Goal: Use online tool/utility: Utilize a website feature to perform a specific function

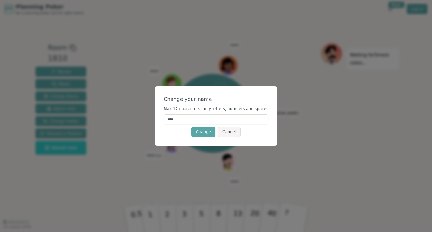
click at [214, 123] on input "****" at bounding box center [216, 119] width 105 height 10
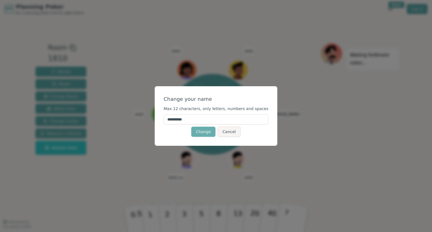
type input "**********"
click at [205, 134] on button "Change" at bounding box center [203, 132] width 24 height 10
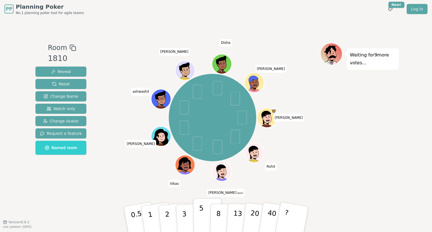
click at [201, 211] on p "5" at bounding box center [201, 220] width 5 height 30
click at [59, 71] on span "Reveal" at bounding box center [61, 72] width 20 height 6
click at [218, 216] on p "8" at bounding box center [218, 219] width 5 height 30
click at [61, 71] on span "Reveal" at bounding box center [61, 72] width 20 height 6
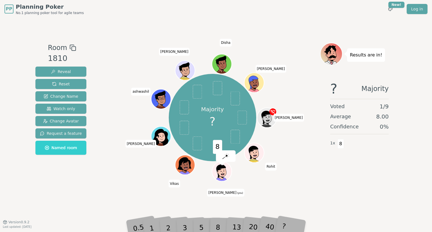
click at [184, 228] on div "3" at bounding box center [191, 219] width 18 height 21
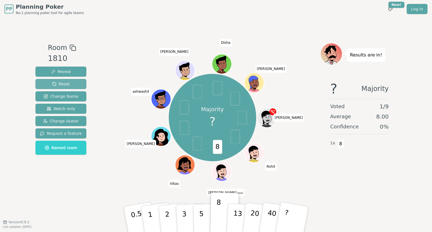
click at [62, 83] on span "Reset" at bounding box center [61, 84] width 18 height 6
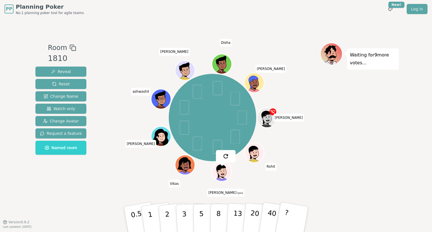
click at [225, 158] on img at bounding box center [226, 156] width 7 height 7
click at [183, 216] on p "3" at bounding box center [185, 220] width 6 height 31
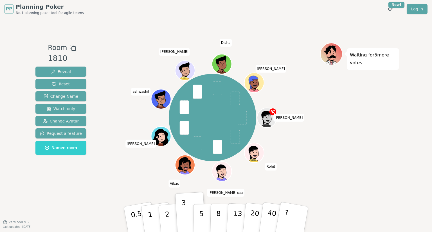
click at [155, 9] on div "PP Planning Poker No.1 planning poker tool for agile teams Toggle theme New! Lo…" at bounding box center [216, 9] width 423 height 18
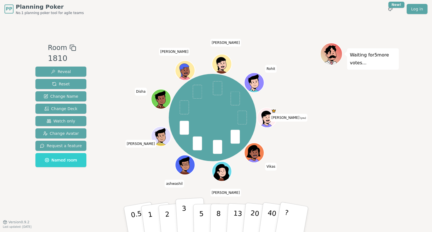
click at [180, 217] on button "3" at bounding box center [191, 220] width 31 height 44
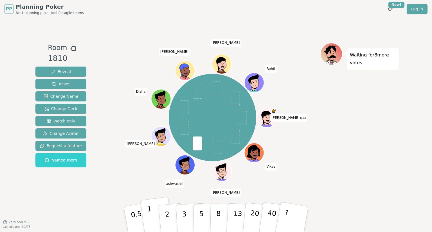
click at [148, 211] on p "1" at bounding box center [151, 220] width 8 height 31
click at [393, 8] on html "PP Planning Poker No.1 planning poker tool for agile teams Toggle theme New! Lo…" at bounding box center [216, 116] width 432 height 232
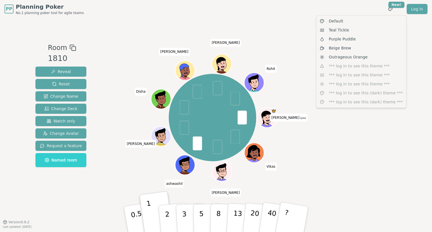
click at [275, 123] on html "PP Planning Poker No.1 planning poker tool for agile teams Toggle theme New! Lo…" at bounding box center [216, 116] width 432 height 232
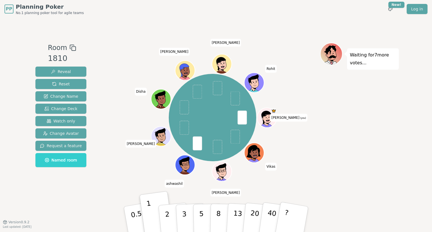
click at [272, 120] on icon at bounding box center [268, 120] width 10 height 3
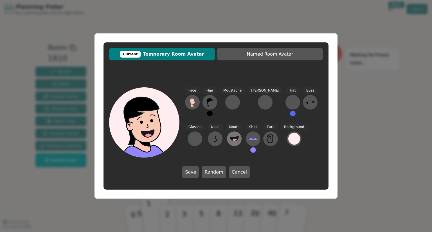
click at [232, 140] on circle at bounding box center [235, 141] width 6 height 6
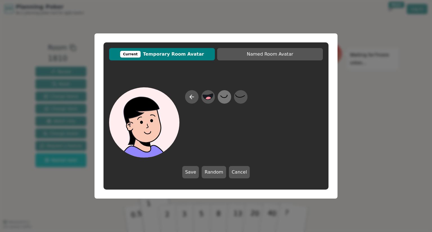
click at [221, 100] on icon at bounding box center [224, 97] width 11 height 13
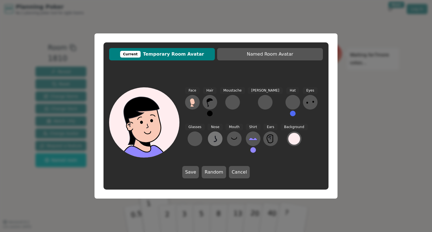
click at [208, 143] on button at bounding box center [215, 139] width 15 height 15
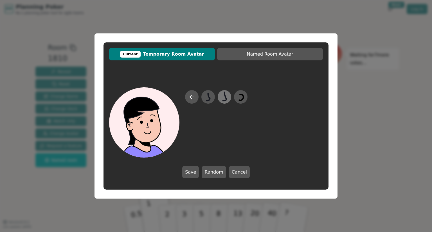
click at [221, 94] on icon at bounding box center [224, 97] width 11 height 13
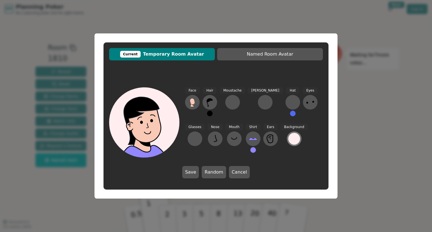
click at [288, 141] on div at bounding box center [294, 139] width 12 height 12
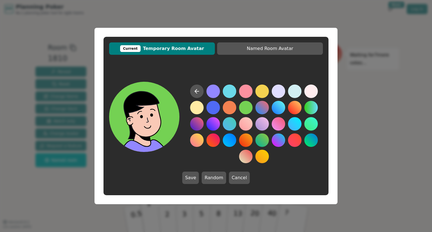
click at [248, 106] on button at bounding box center [246, 108] width 14 height 14
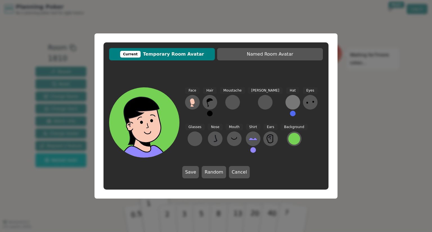
click at [288, 99] on div at bounding box center [292, 102] width 9 height 9
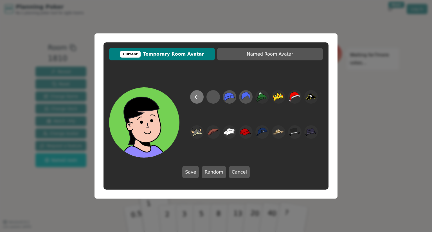
click at [196, 99] on icon at bounding box center [197, 97] width 7 height 7
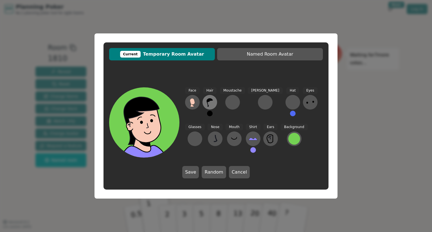
click at [211, 104] on icon at bounding box center [209, 102] width 9 height 9
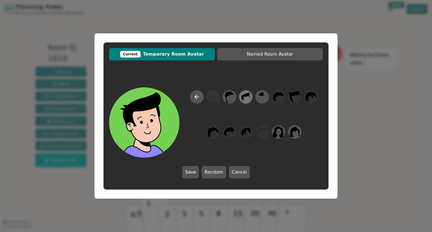
click at [244, 97] on icon at bounding box center [245, 97] width 11 height 13
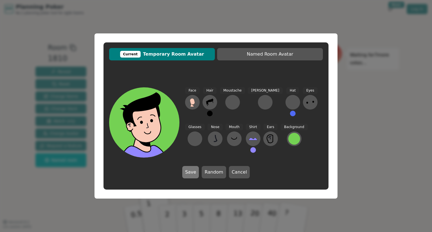
click at [188, 176] on button "Save" at bounding box center [190, 172] width 17 height 12
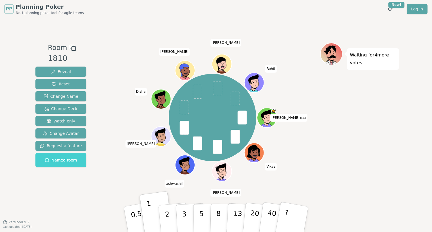
click at [60, 161] on span "Named room" at bounding box center [61, 161] width 32 height 6
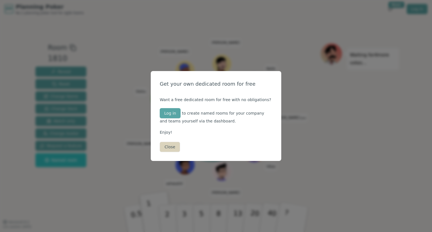
click at [169, 148] on button "Close" at bounding box center [170, 147] width 20 height 10
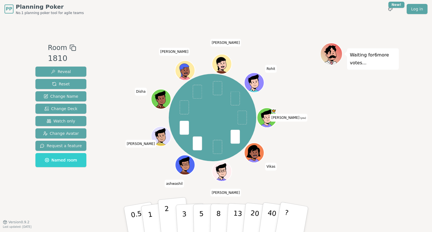
click at [167, 215] on p "2" at bounding box center [167, 220] width 7 height 31
